Goal: Transaction & Acquisition: Download file/media

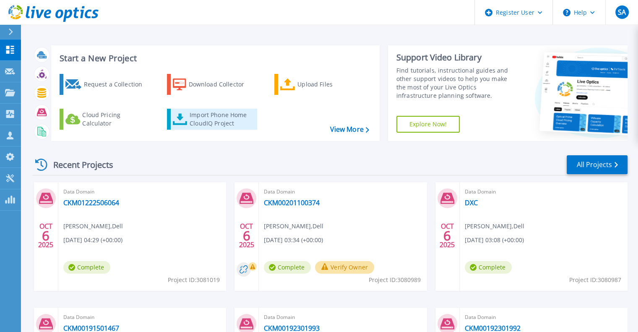
click at [232, 124] on div "Import Phone Home CloudIQ Project" at bounding box center [222, 119] width 65 height 17
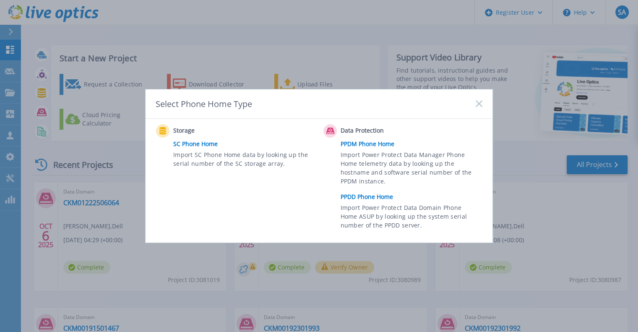
click at [369, 195] on link "PPDD Phone Home" at bounding box center [414, 196] width 146 height 13
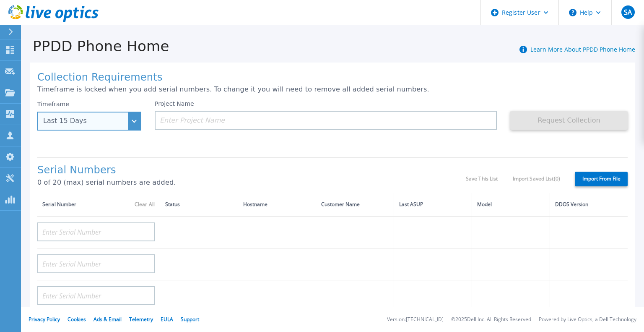
click at [79, 117] on div "Last 15 Days" at bounding box center [84, 121] width 83 height 8
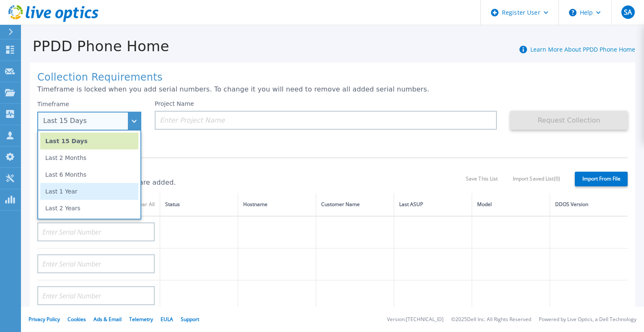
click at [65, 195] on li "Last 1 Year" at bounding box center [89, 191] width 98 height 17
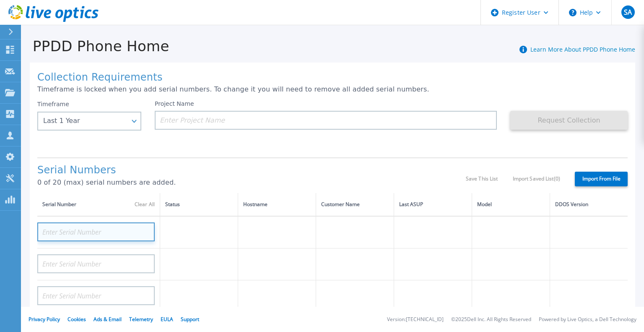
click at [66, 230] on input at bounding box center [95, 231] width 117 height 19
paste input "1531917101@00:"
type input "1531917101@00:"
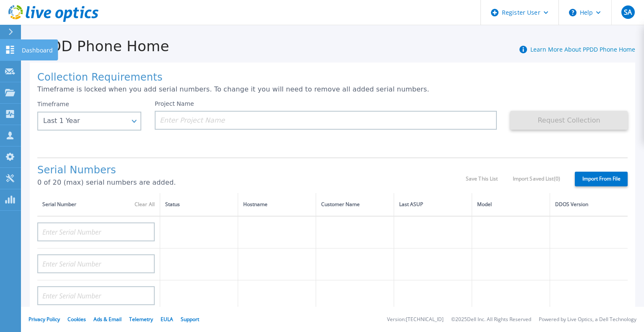
click at [16, 50] on link "Dashboard Dashboard" at bounding box center [10, 49] width 21 height 21
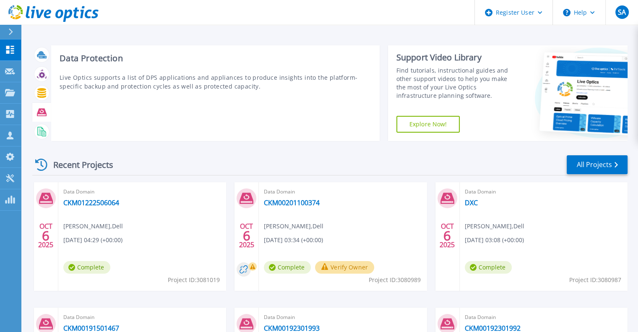
click at [44, 110] on icon at bounding box center [42, 112] width 10 height 8
click at [44, 95] on icon at bounding box center [42, 93] width 10 height 10
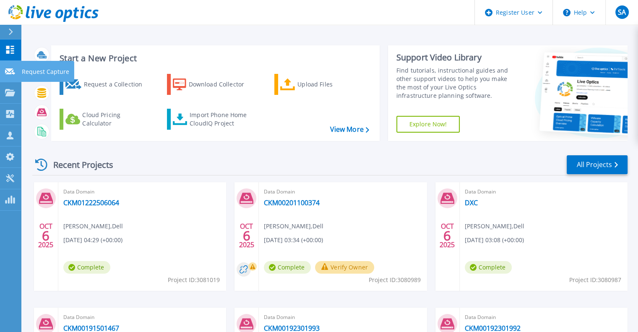
click at [23, 75] on p "Request Capture" at bounding box center [45, 72] width 47 height 22
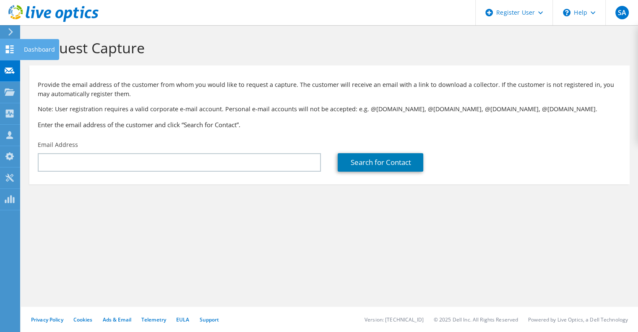
click at [43, 52] on div "Dashboard" at bounding box center [39, 49] width 39 height 21
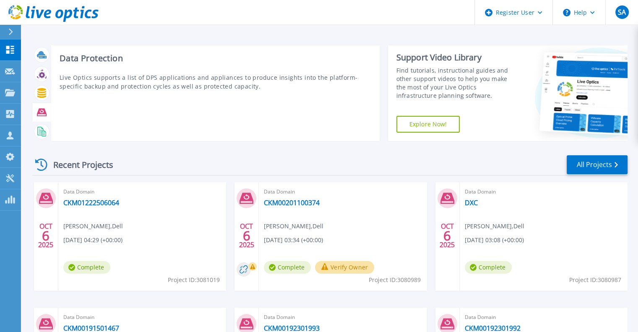
click at [40, 111] on icon at bounding box center [42, 112] width 10 height 10
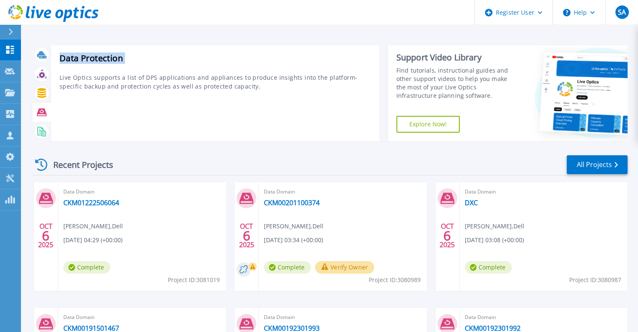
click at [40, 111] on icon at bounding box center [42, 112] width 10 height 10
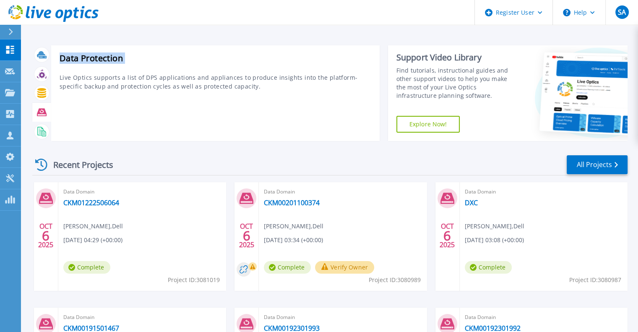
click at [40, 111] on icon at bounding box center [42, 112] width 10 height 10
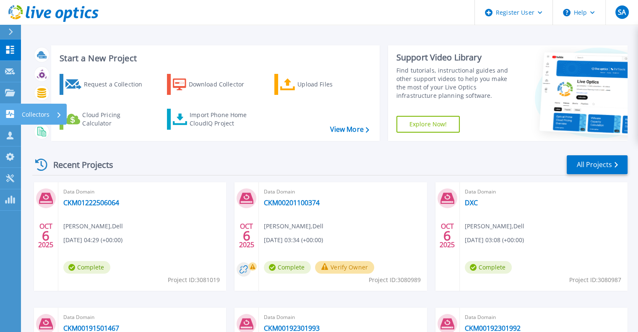
click at [28, 109] on p "Collectors" at bounding box center [36, 115] width 28 height 22
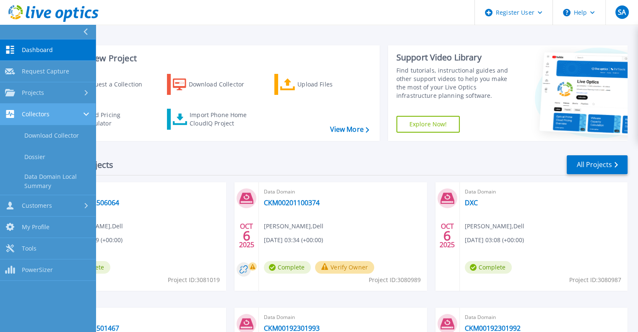
click at [42, 107] on link "Collectors Collectors" at bounding box center [48, 114] width 96 height 21
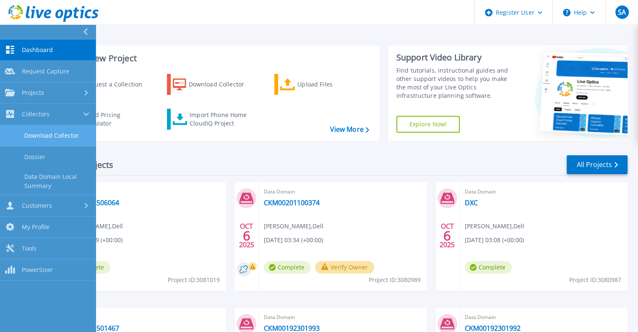
click at [43, 129] on link "Download Collector" at bounding box center [48, 135] width 96 height 21
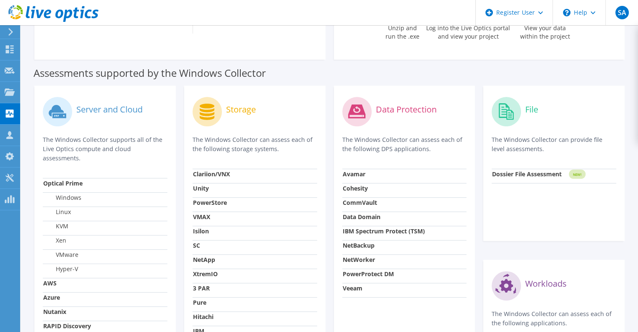
scroll to position [210, 0]
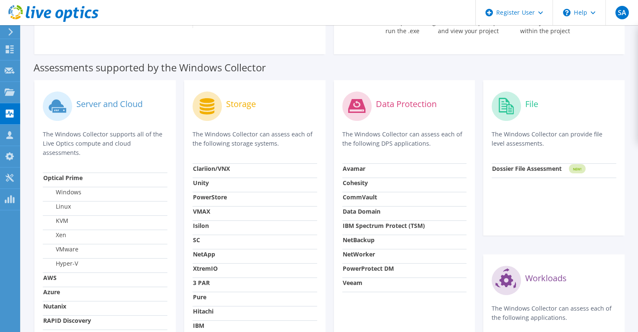
click at [388, 107] on label "Data Protection" at bounding box center [406, 104] width 61 height 8
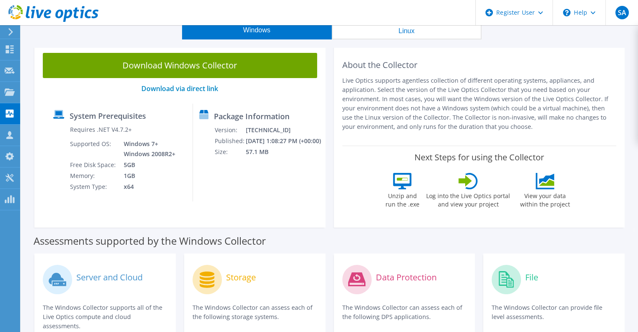
scroll to position [0, 0]
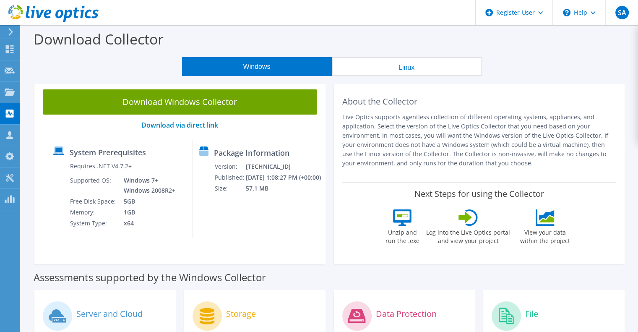
click at [223, 70] on button "Windows" at bounding box center [257, 66] width 150 height 19
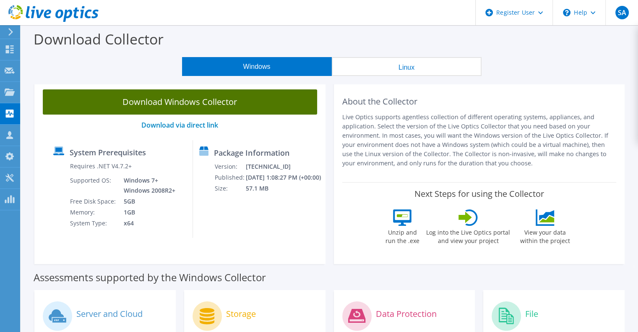
click at [211, 102] on link "Download Windows Collector" at bounding box center [180, 101] width 274 height 25
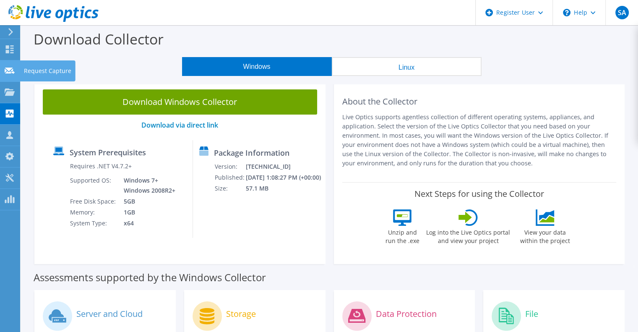
click at [10, 70] on icon at bounding box center [10, 71] width 10 height 8
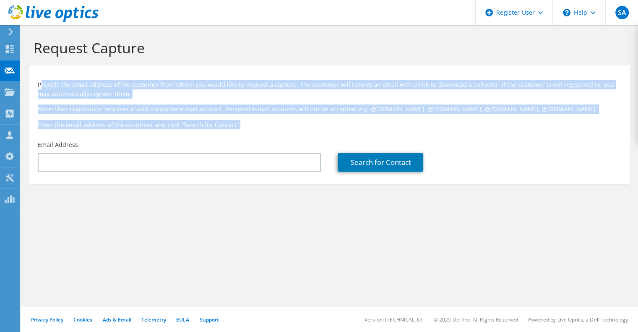
drag, startPoint x: 251, startPoint y: 122, endPoint x: 40, endPoint y: 78, distance: 215.5
click at [40, 78] on div "Provide the email address of the customer from whom you would like to request a…" at bounding box center [329, 103] width 600 height 67
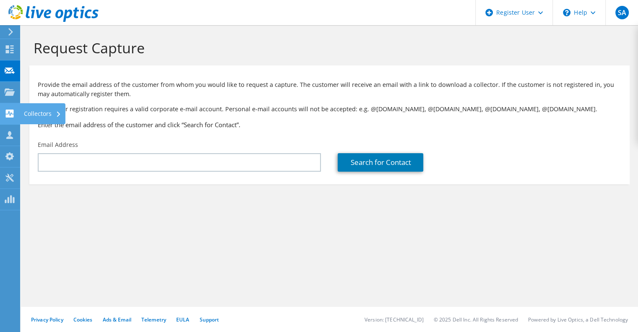
click at [24, 110] on div "Collectors" at bounding box center [43, 113] width 46 height 21
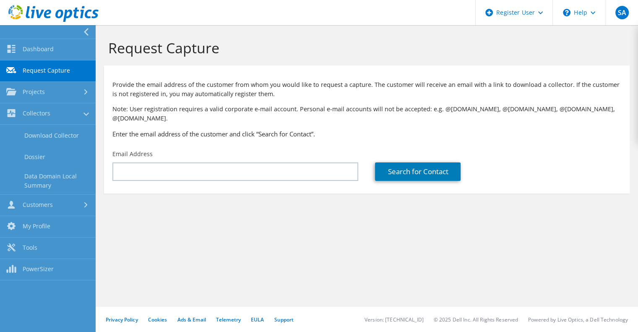
click at [294, 129] on h3 "Enter the email address of the customer and click “Search for Contact”." at bounding box center [366, 133] width 509 height 9
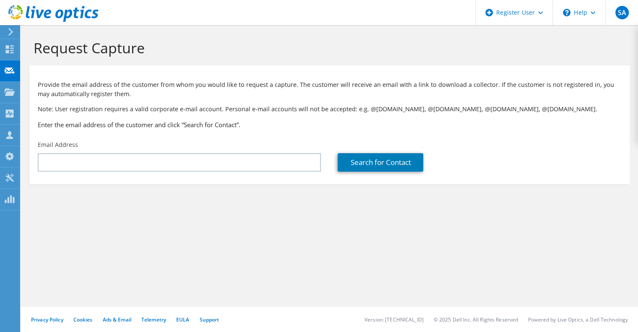
click at [406, 78] on div "Provide the email address of the customer from whom you would like to request a…" at bounding box center [329, 103] width 600 height 67
click at [162, 146] on div "Email Address" at bounding box center [179, 155] width 300 height 39
click at [13, 50] on use at bounding box center [10, 49] width 8 height 8
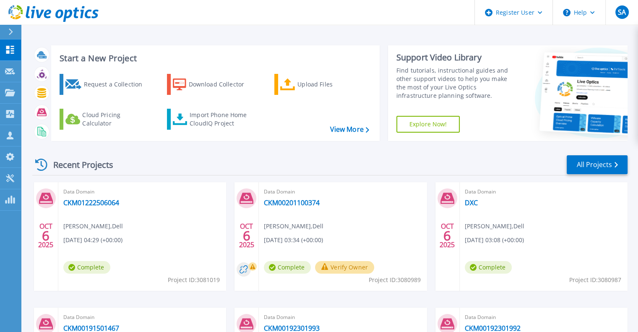
click at [256, 147] on div "Start a New Project Request a Collection Download Collector Upload Files Cloud …" at bounding box center [329, 93] width 595 height 109
click at [354, 129] on link "View More" at bounding box center [349, 129] width 39 height 8
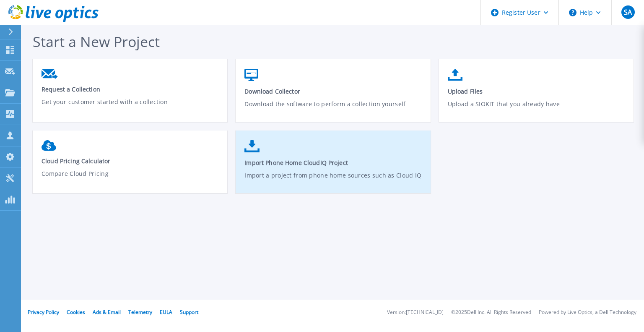
click at [289, 146] on link "Import Phone Home CloudIQ Project Import a project from phone home sources such…" at bounding box center [333, 166] width 195 height 60
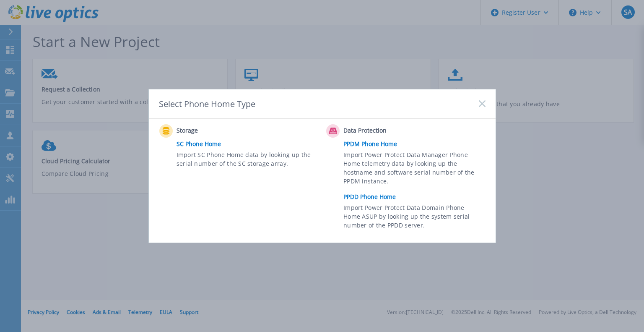
click at [370, 142] on link "PPDM Phone Home" at bounding box center [417, 144] width 146 height 13
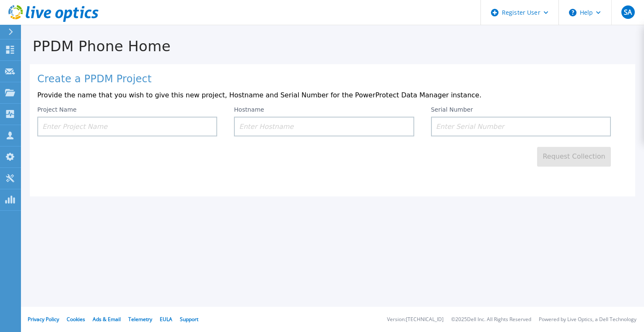
click at [349, 214] on div "PPDM Phone Home Create a PPDM Project Provide the name that you wish to give th…" at bounding box center [322, 166] width 644 height 332
click at [391, 164] on div "Request Collection" at bounding box center [332, 151] width 591 height 30
